Goal: Find specific page/section: Find specific page/section

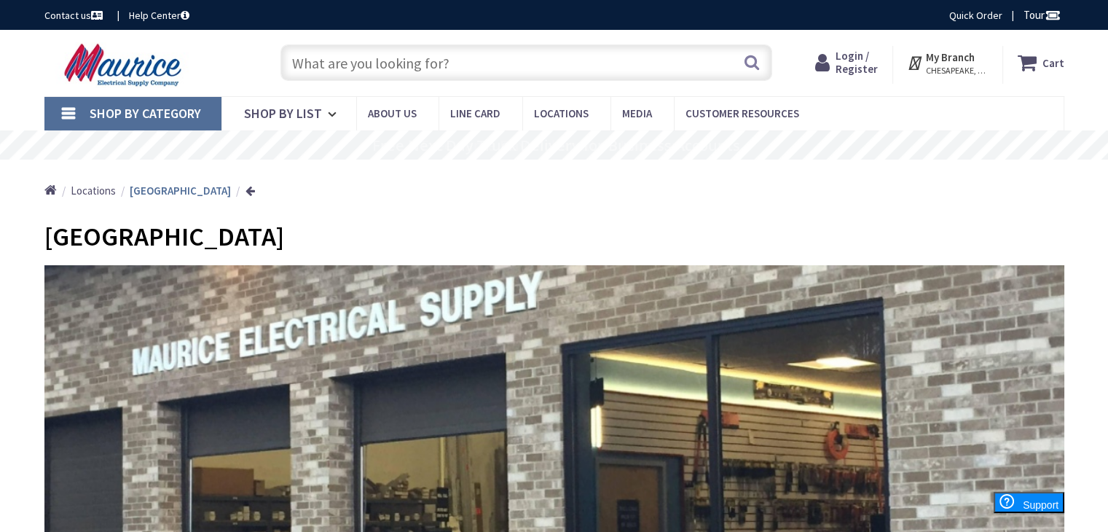
click at [71, 112] on link "Shop By Category" at bounding box center [132, 114] width 177 height 34
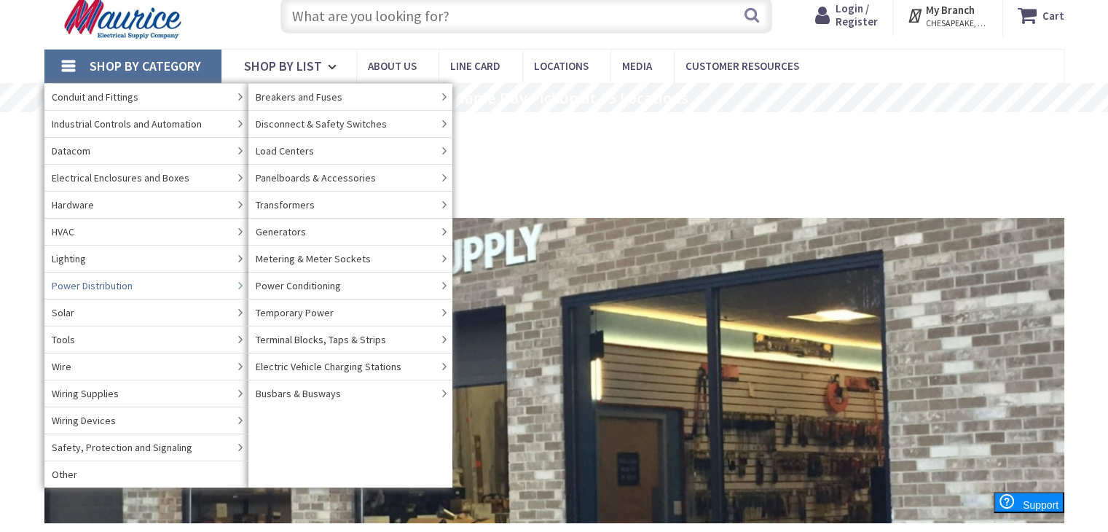
scroll to position [73, 0]
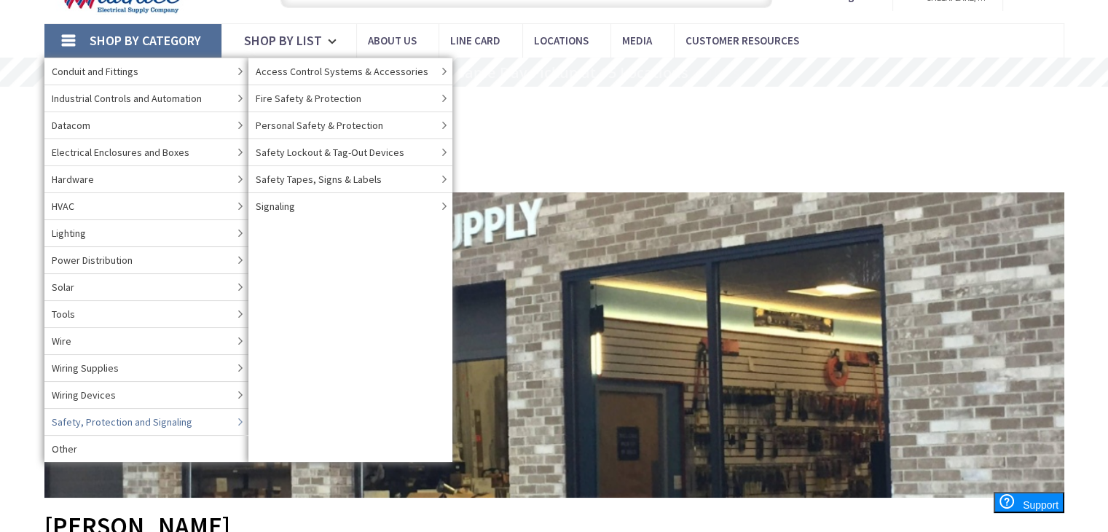
click at [230, 421] on link "Safety, Protection and Signaling" at bounding box center [146, 421] width 204 height 27
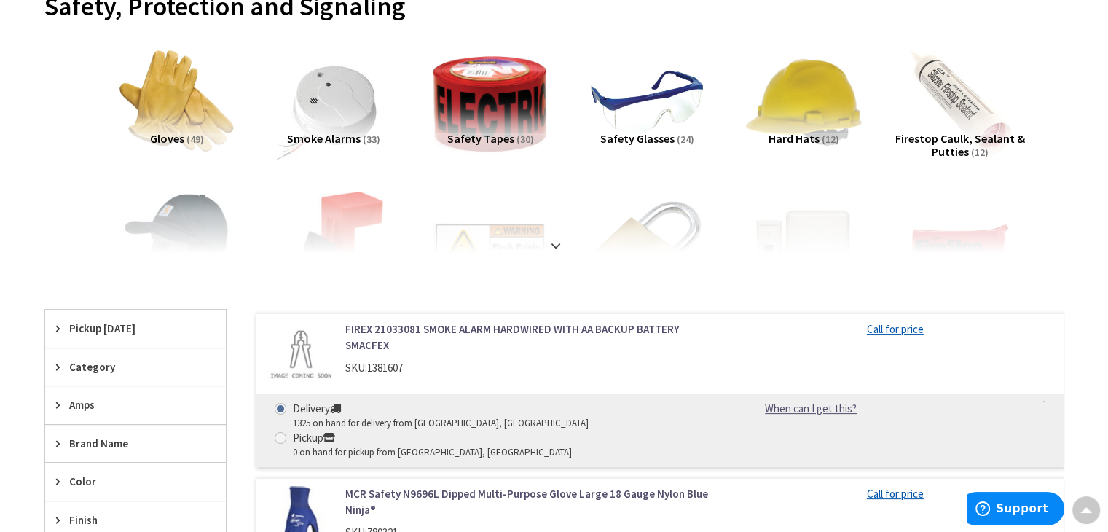
scroll to position [73, 0]
